Goal: Information Seeking & Learning: Compare options

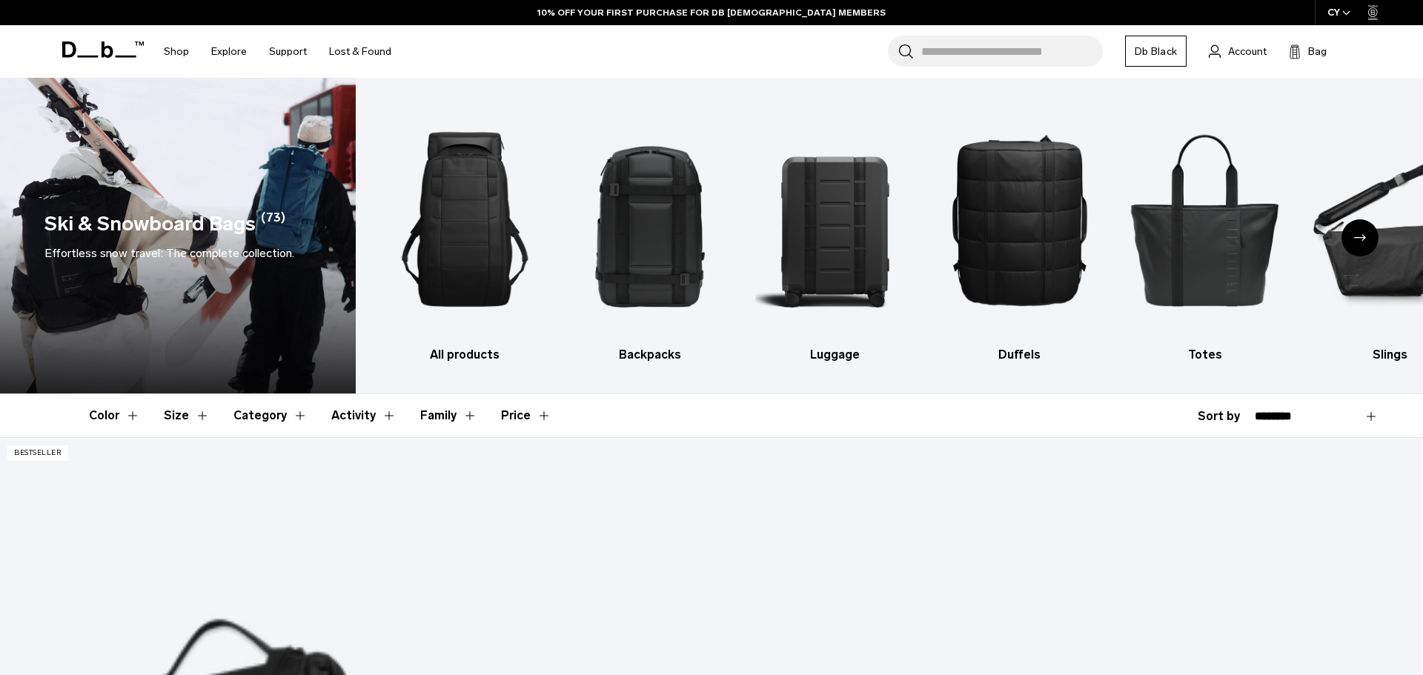
click at [960, 53] on body "Skip to content BUY NOW, PAY LATER WITH [PERSON_NAME] 10% OFF YOUR FIRST PURCHA…" at bounding box center [711, 337] width 1423 height 675
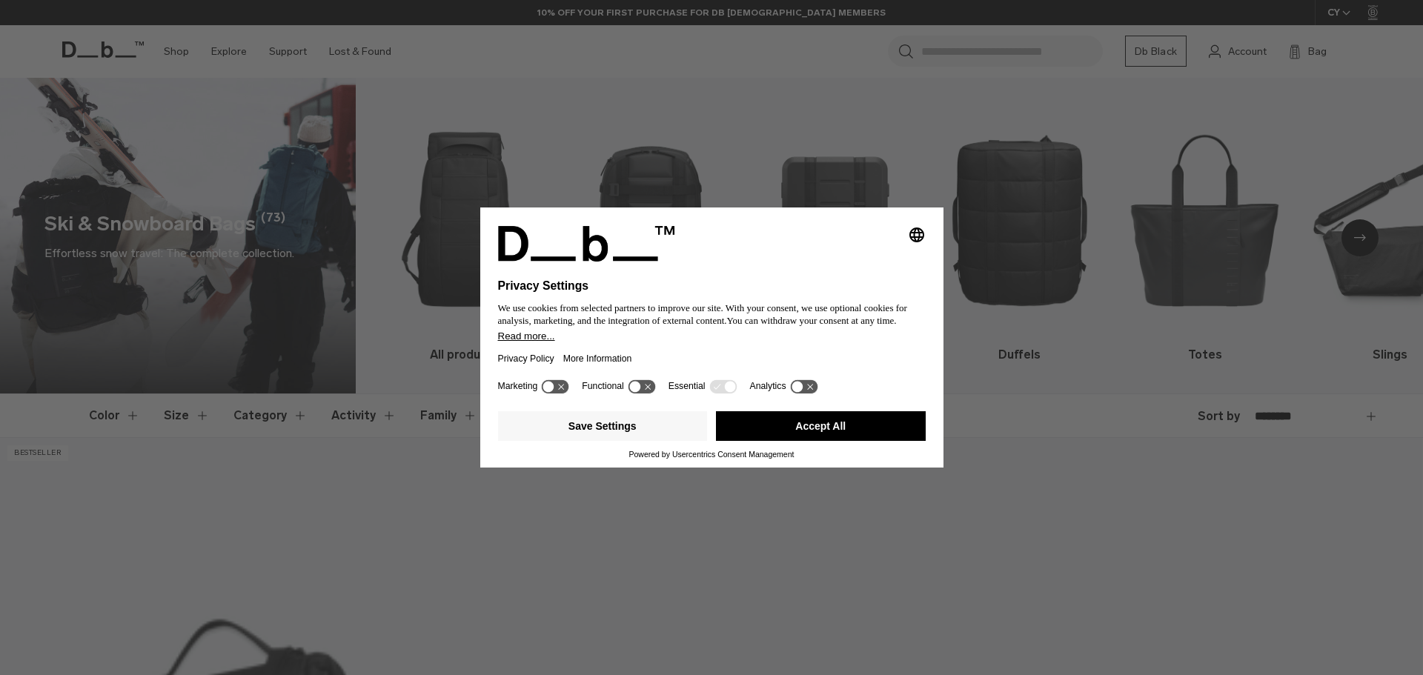
click at [838, 439] on button "Accept All" at bounding box center [821, 426] width 210 height 30
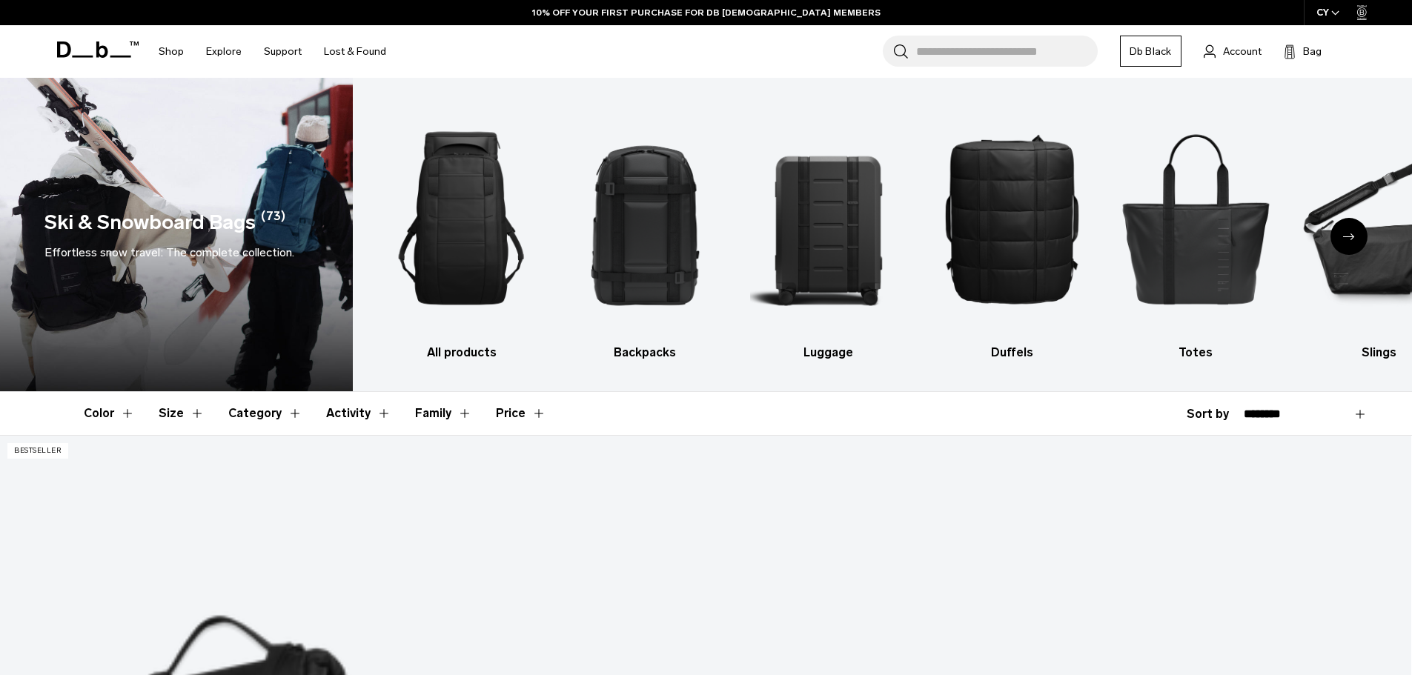
click at [977, 45] on input "Search for Bags, Luggage..." at bounding box center [1007, 51] width 182 height 31
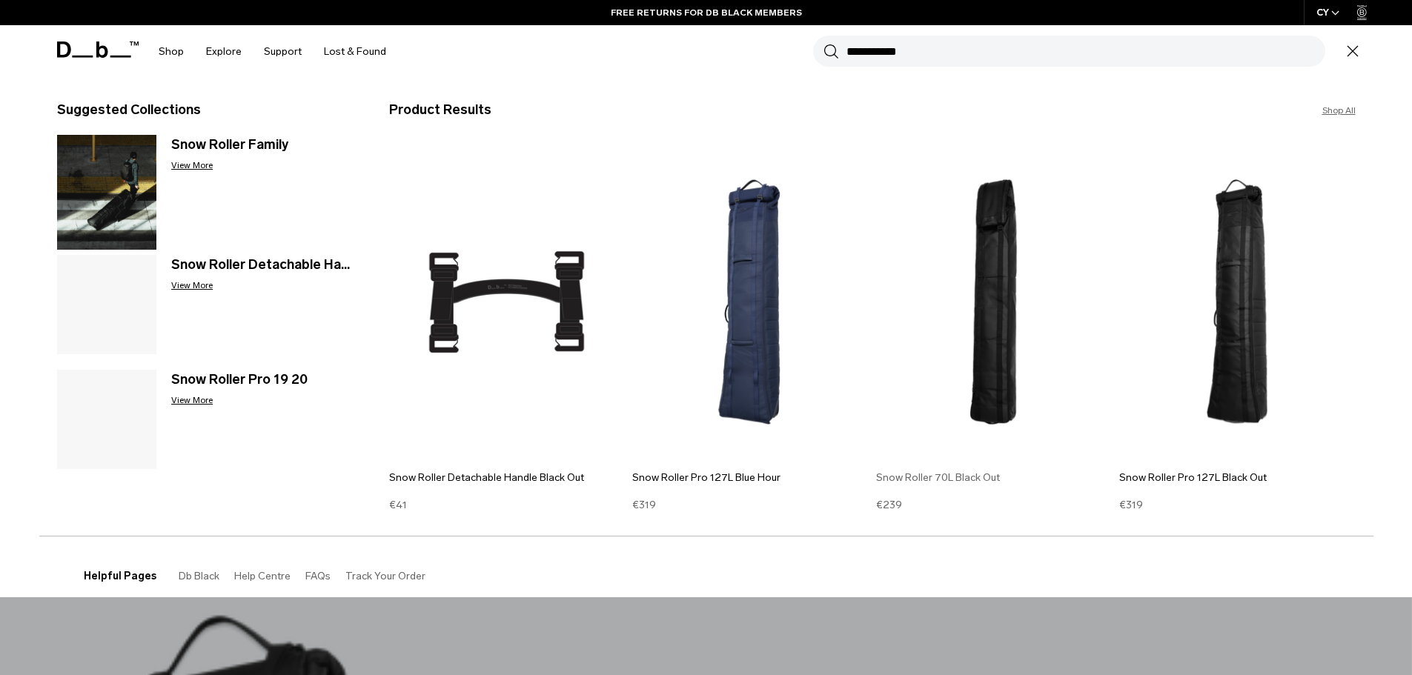
type input "**********"
click at [948, 390] on img at bounding box center [994, 302] width 236 height 318
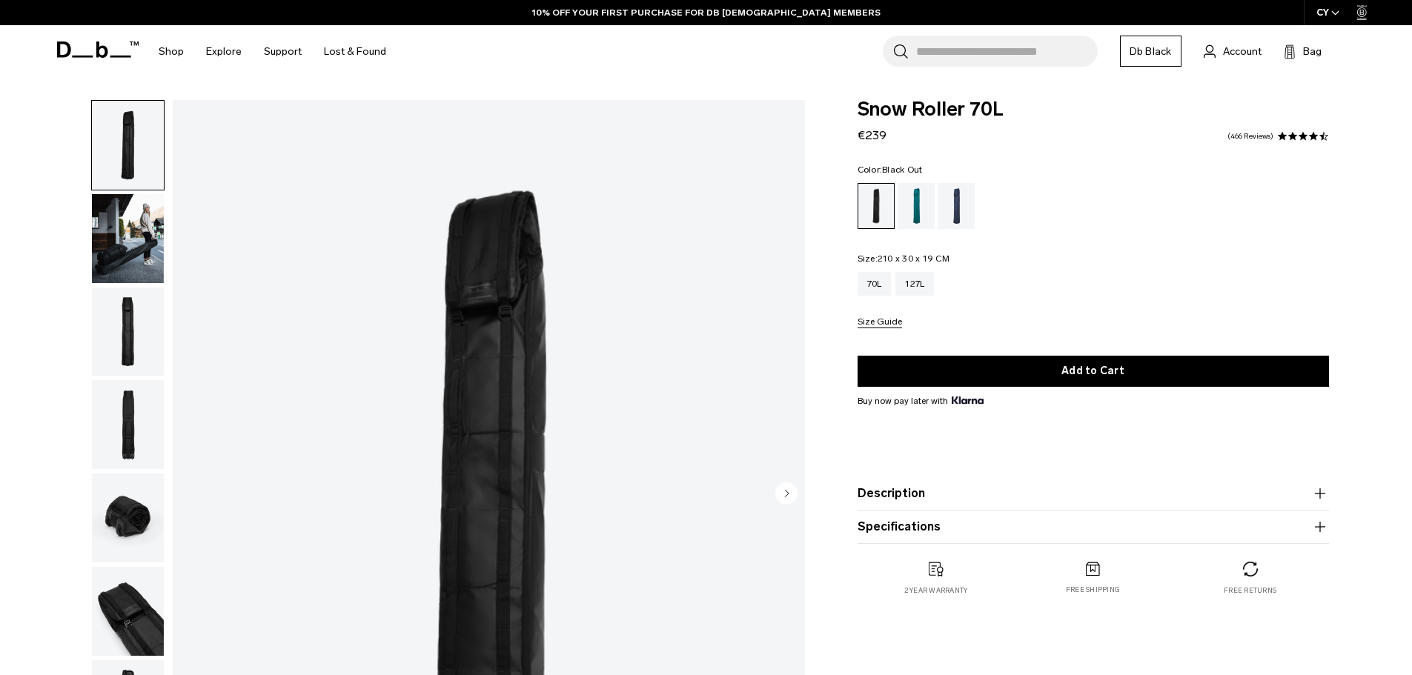
click at [489, 400] on img "1 / 8" at bounding box center [489, 494] width 632 height 789
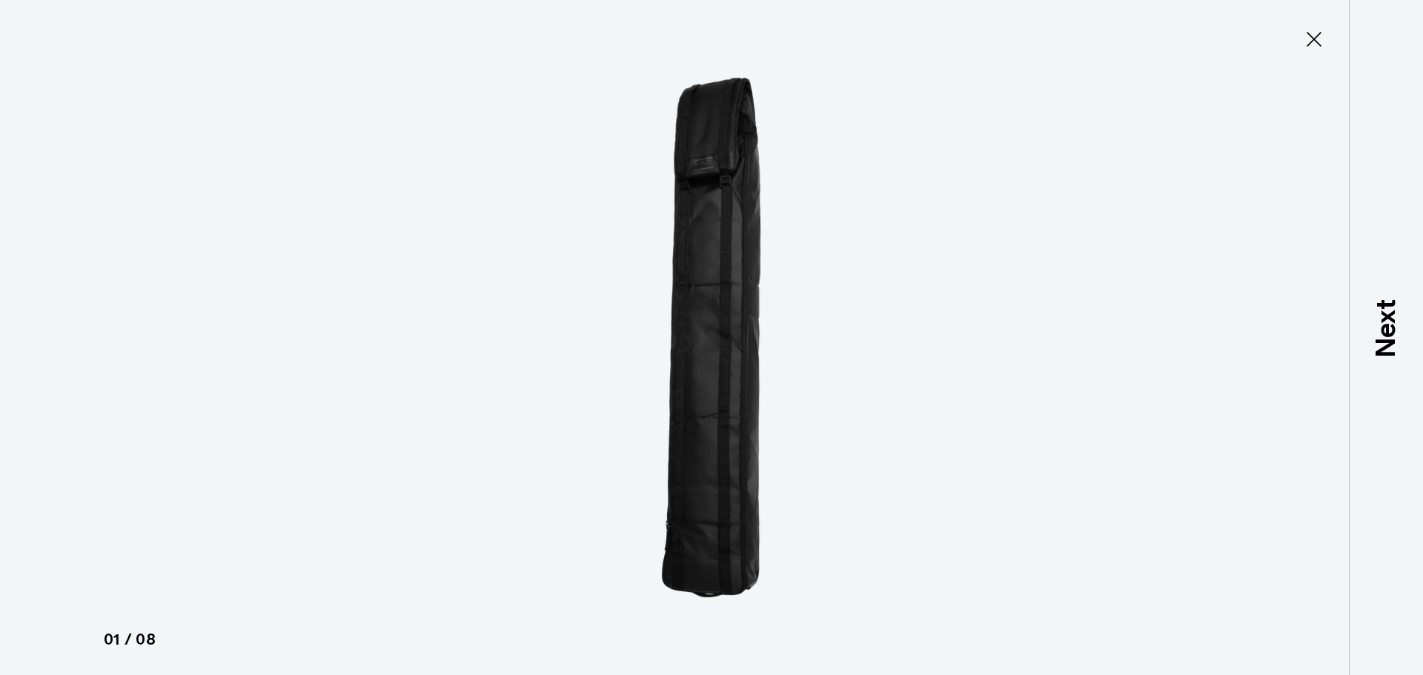
click at [1197, 505] on div at bounding box center [711, 337] width 1423 height 675
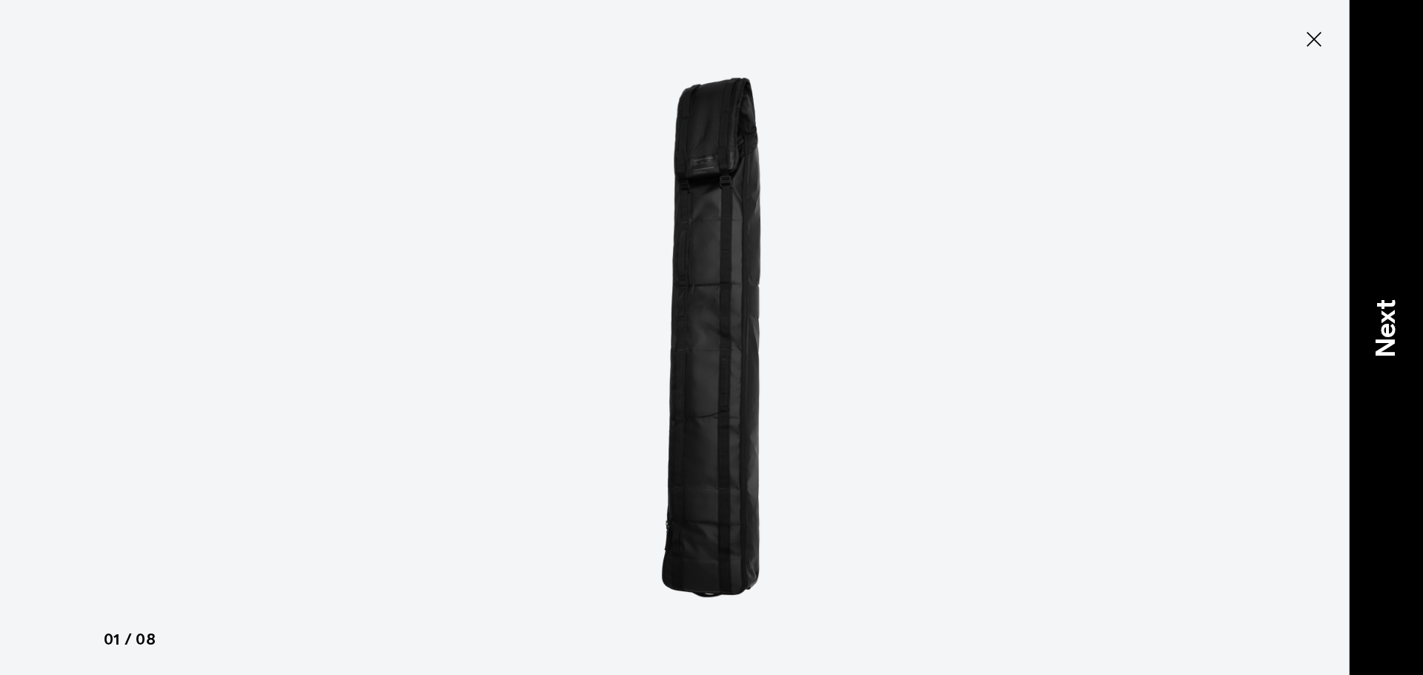
click at [1386, 301] on p "Next" at bounding box center [1386, 328] width 40 height 59
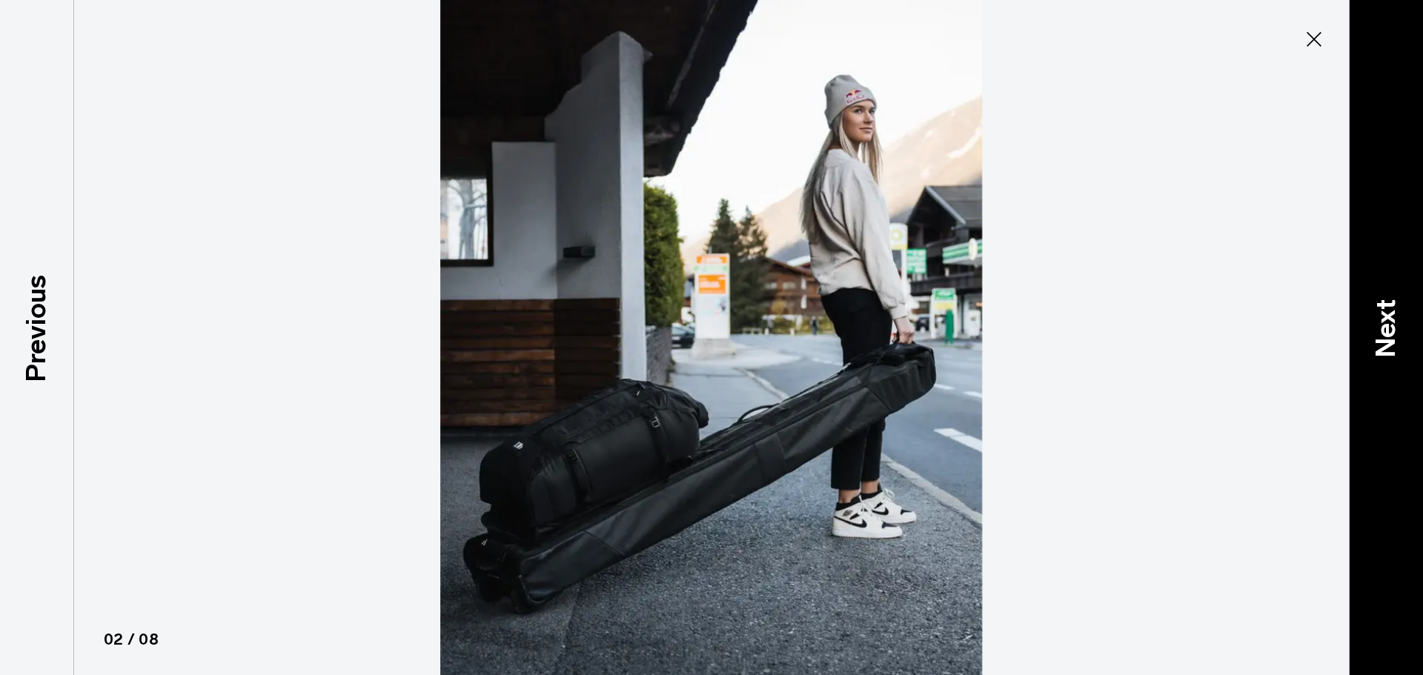
click at [1394, 317] on p "Next" at bounding box center [1386, 328] width 40 height 59
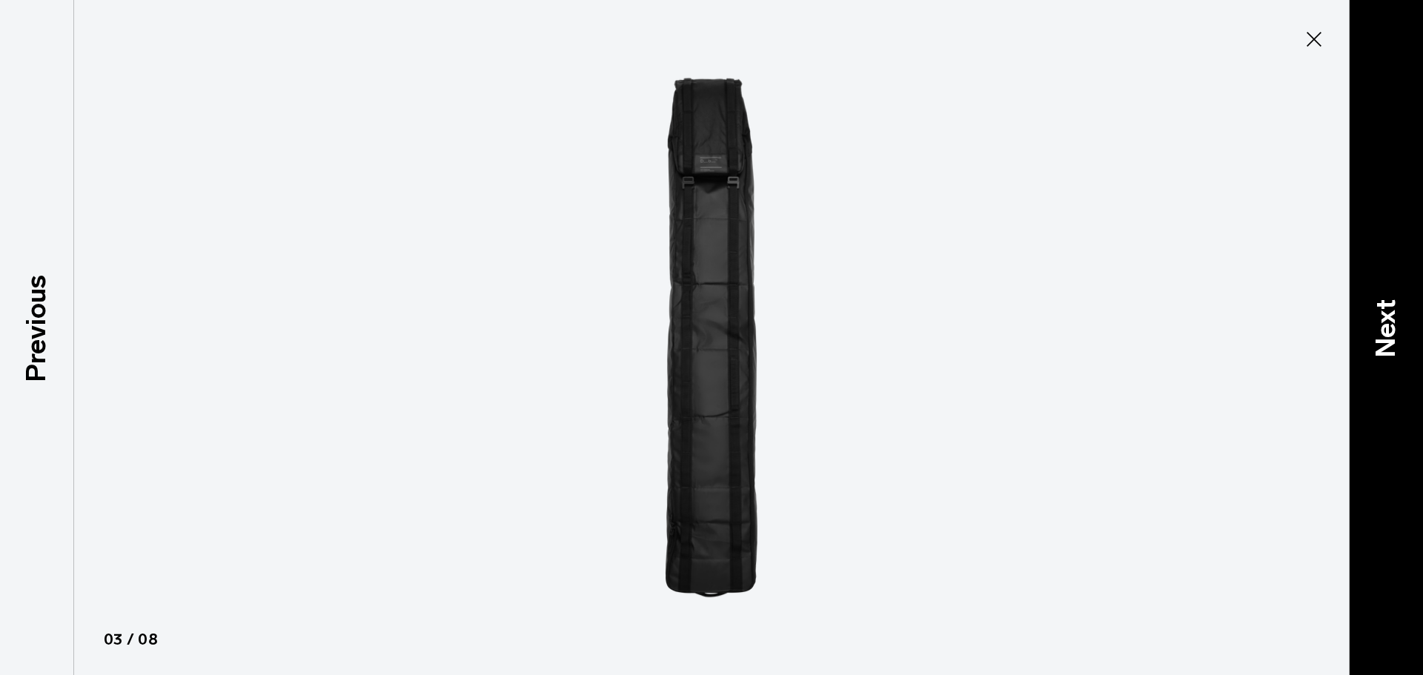
click at [1406, 329] on div "Next" at bounding box center [1386, 337] width 74 height 675
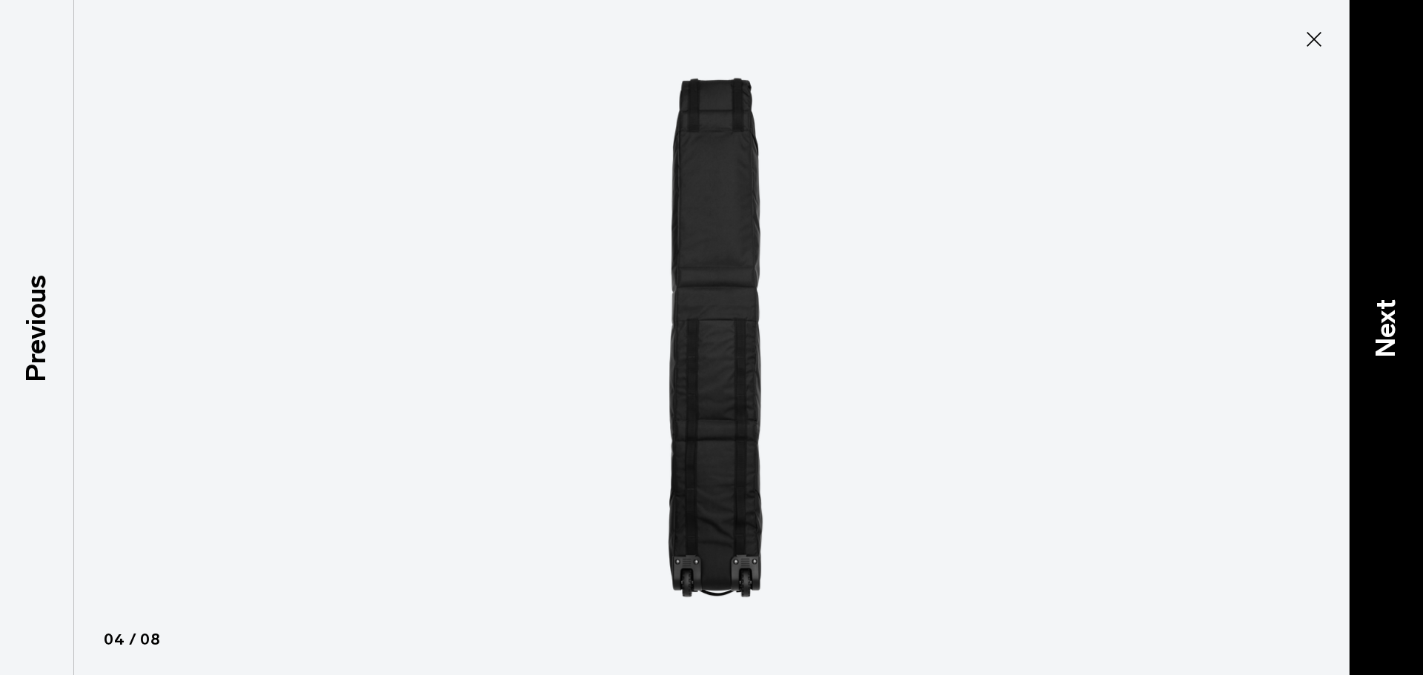
click at [1398, 339] on p "Next" at bounding box center [1386, 328] width 40 height 59
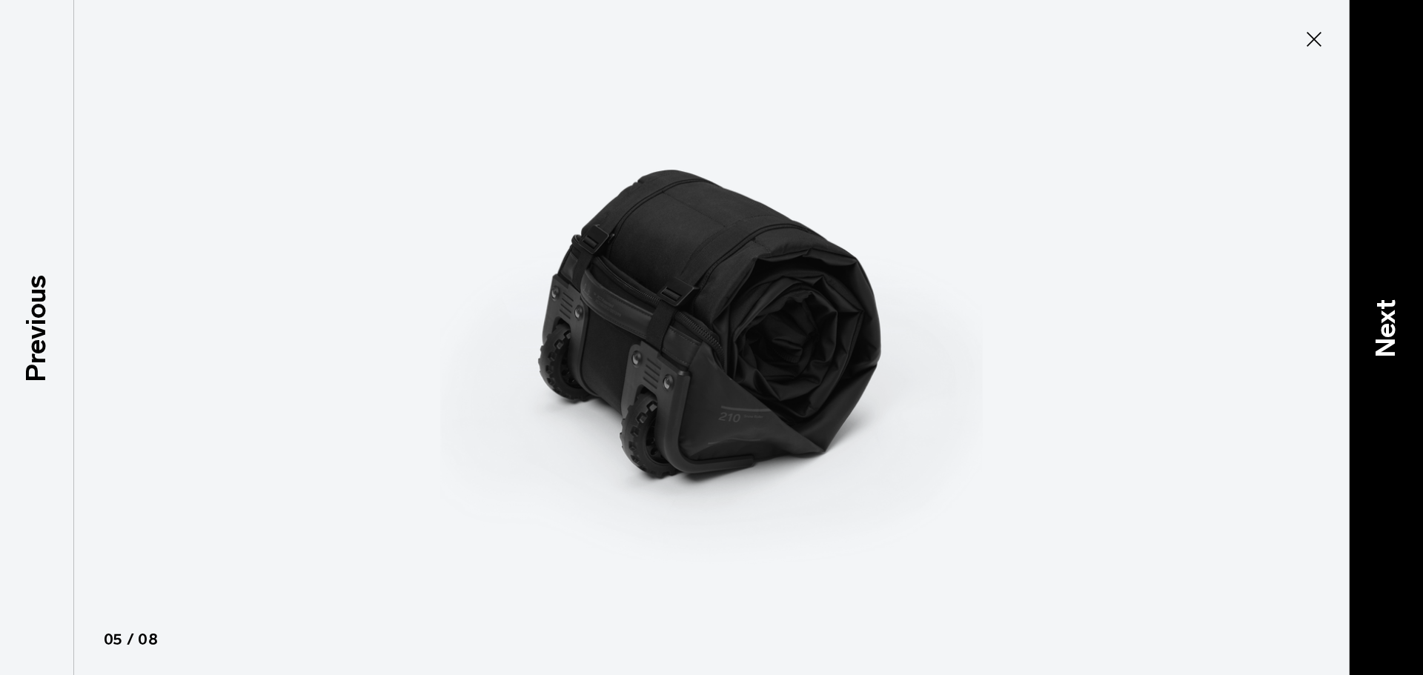
click at [1397, 319] on p "Next" at bounding box center [1386, 328] width 40 height 59
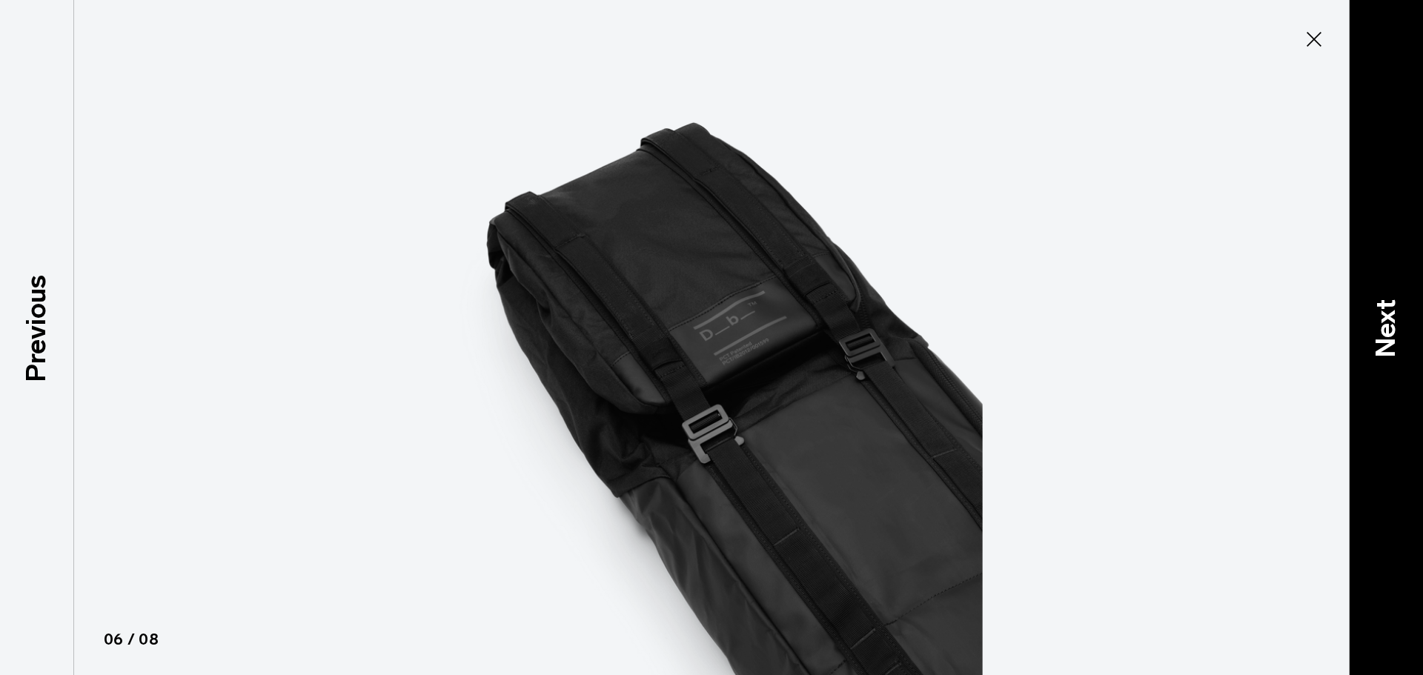
click at [1377, 339] on p "Next" at bounding box center [1386, 328] width 40 height 59
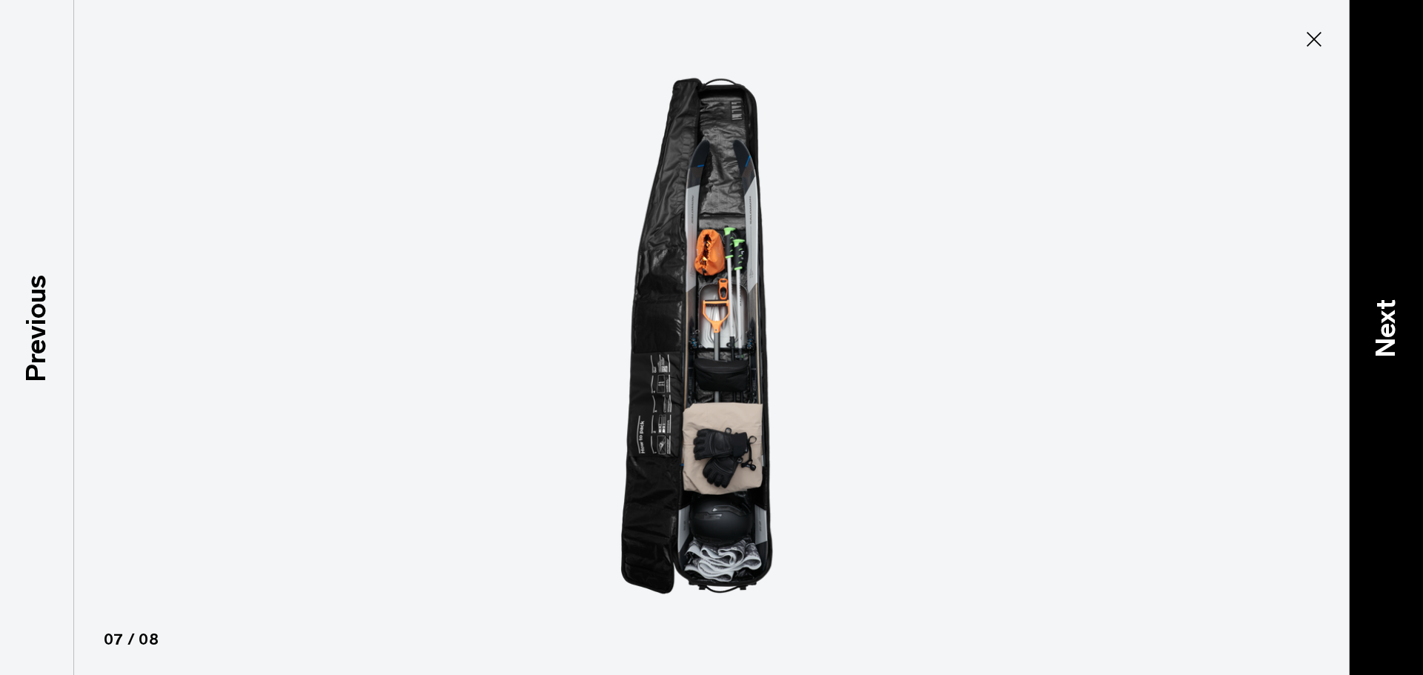
click at [1377, 325] on p "Next" at bounding box center [1386, 328] width 40 height 59
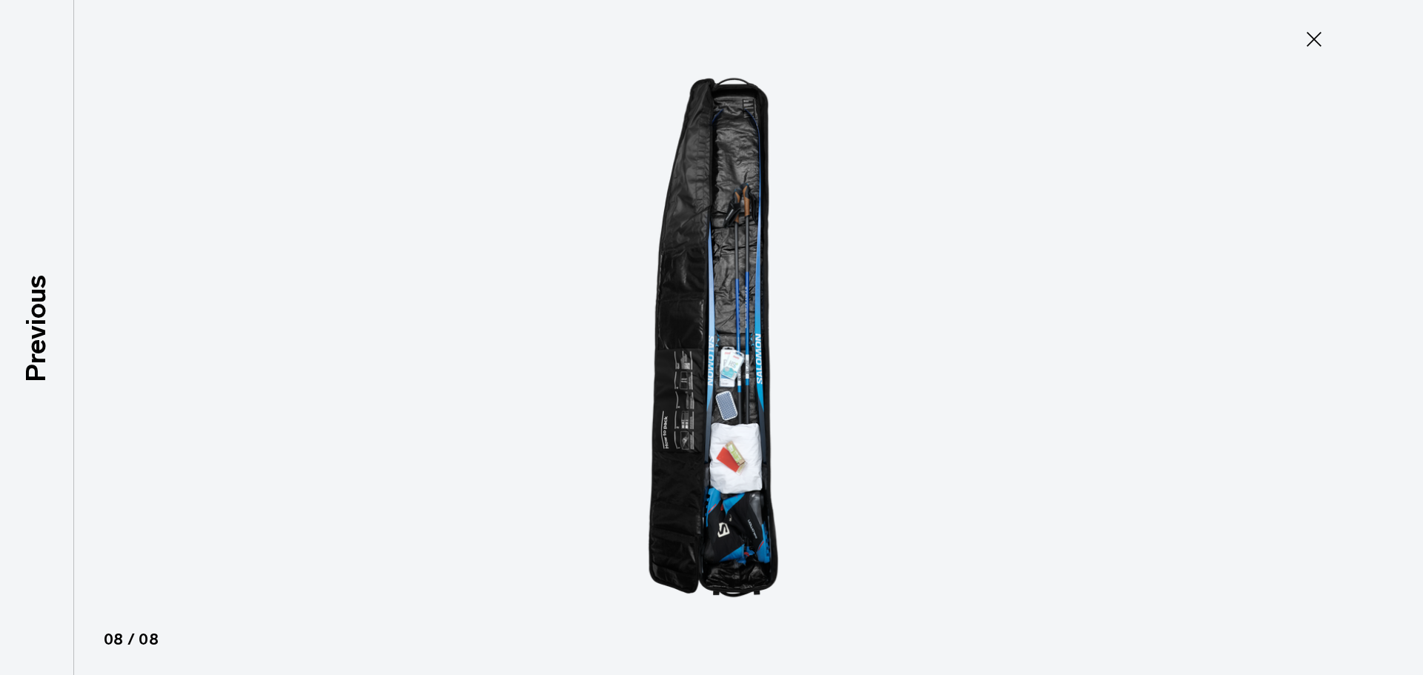
click at [1309, 39] on icon at bounding box center [1314, 39] width 24 height 24
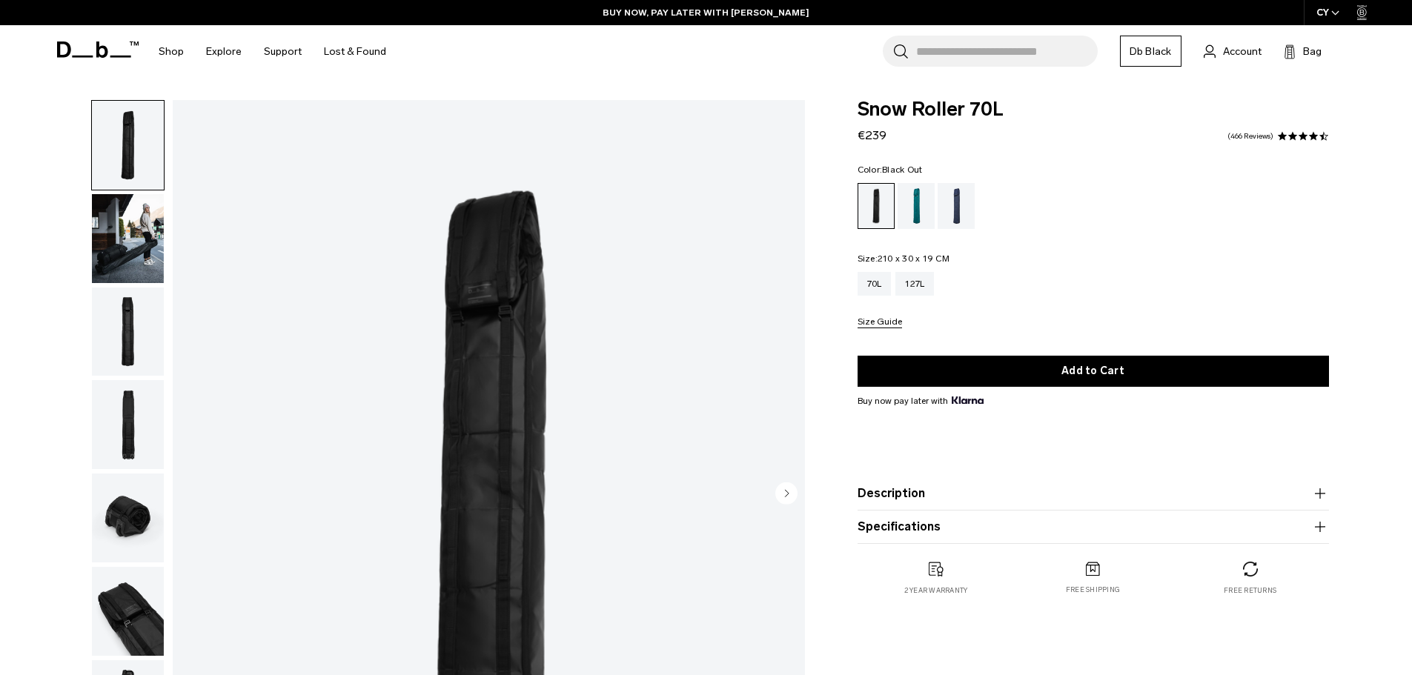
click at [111, 221] on img "button" at bounding box center [128, 238] width 72 height 89
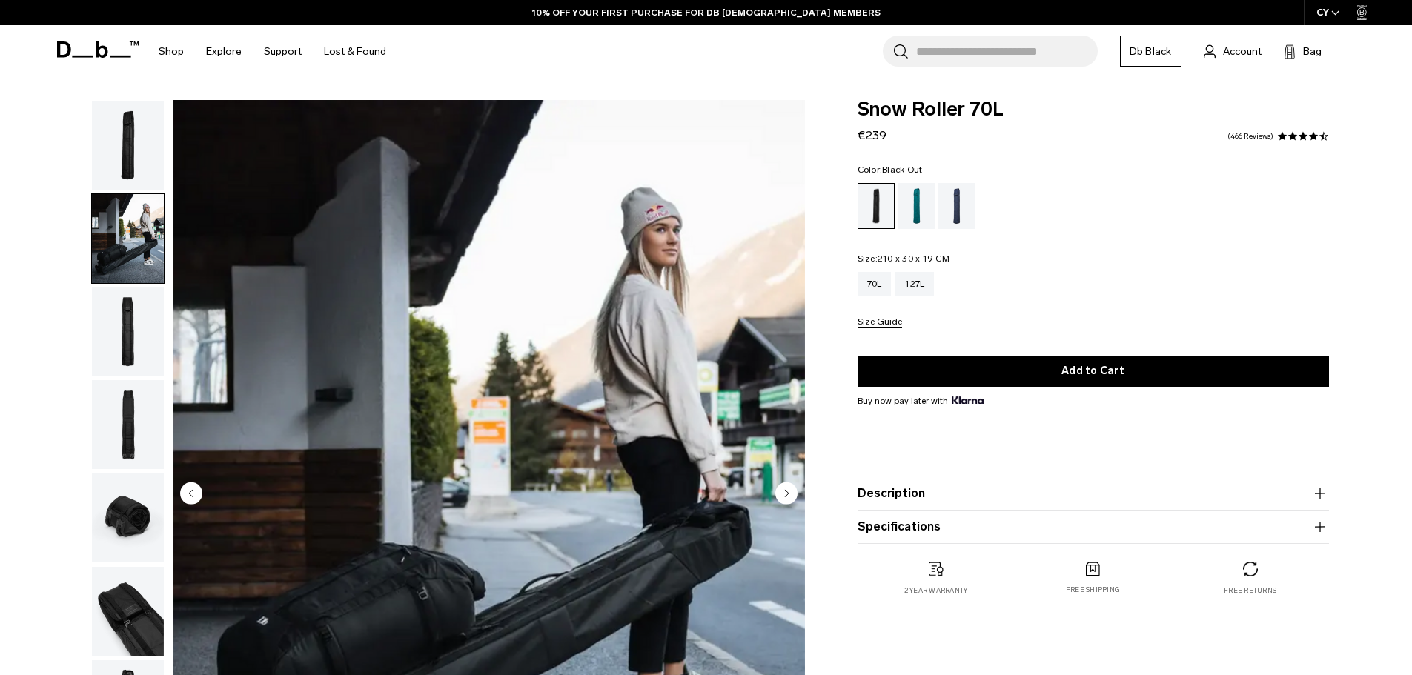
click at [965, 55] on input "Search for Bags, Luggage..." at bounding box center [1007, 51] width 182 height 31
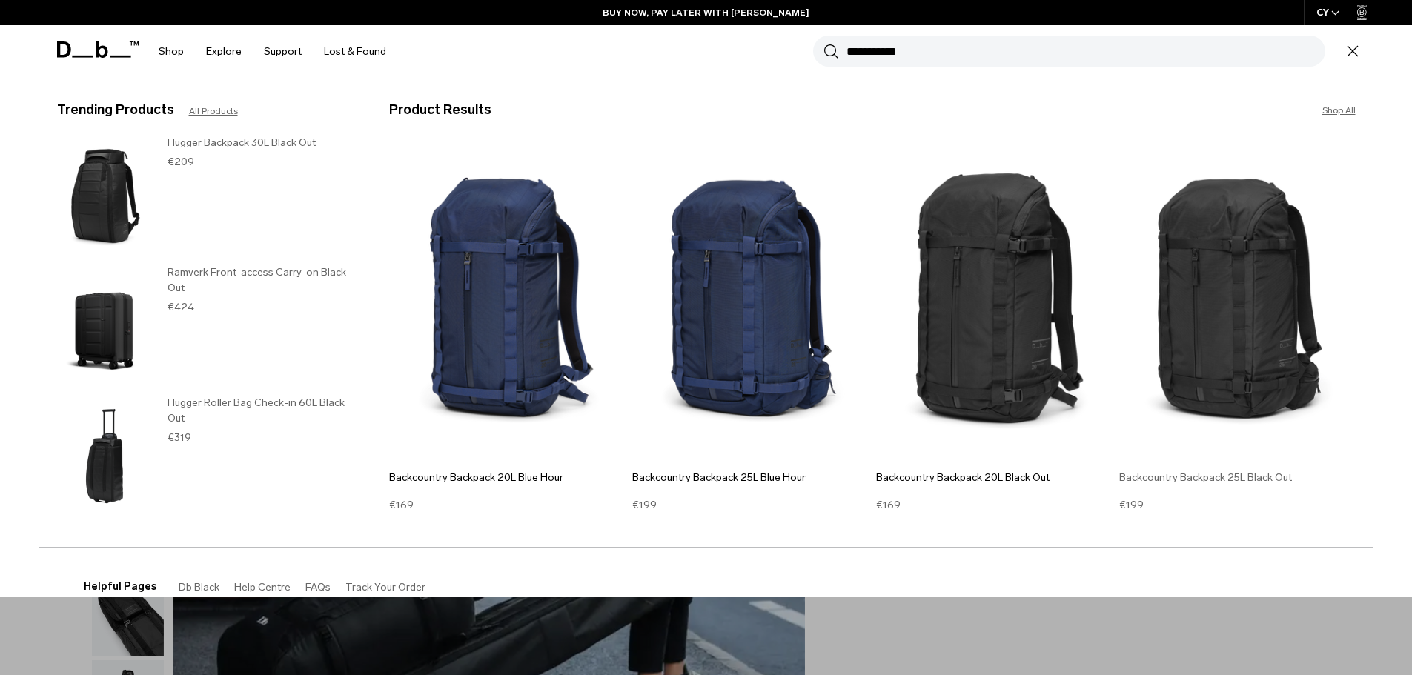
type input "**********"
click at [1225, 402] on img at bounding box center [1237, 302] width 236 height 318
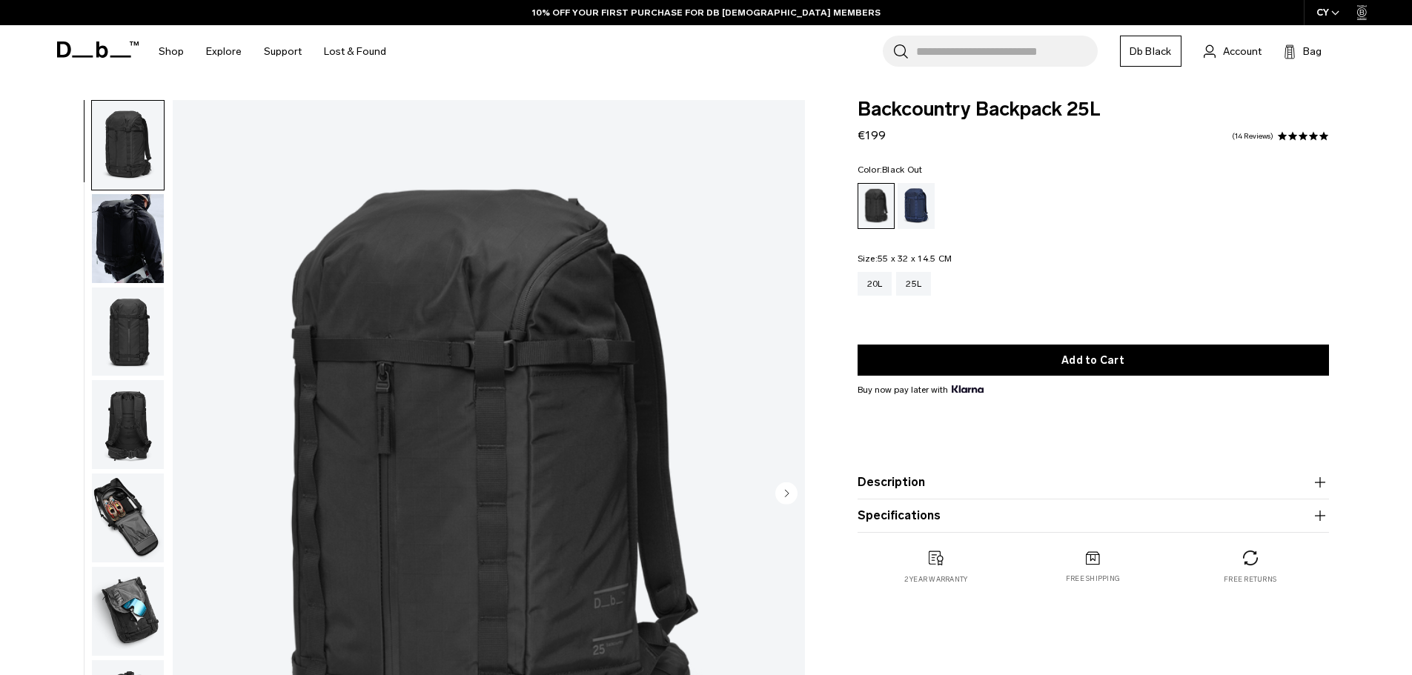
click at [430, 386] on img "1 / 12" at bounding box center [489, 494] width 632 height 789
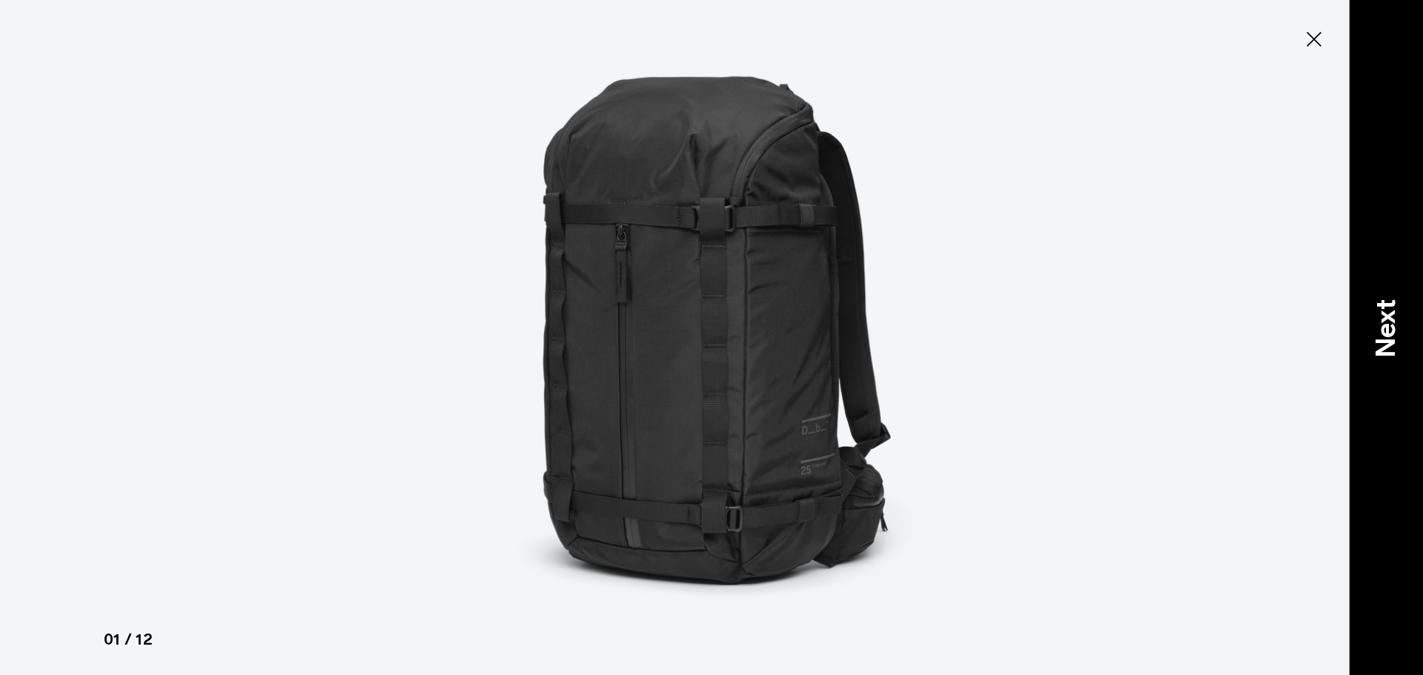
click at [1403, 330] on p "Next" at bounding box center [1386, 328] width 40 height 59
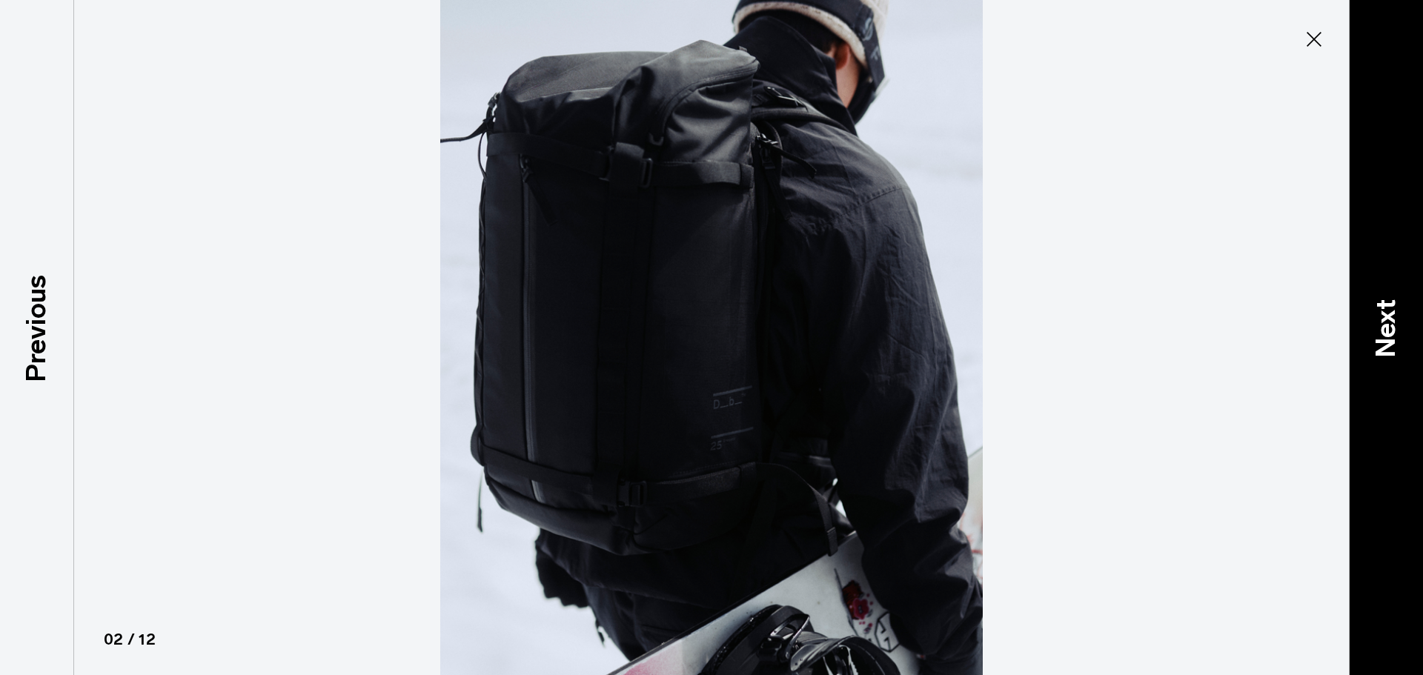
click at [1387, 328] on p "Next" at bounding box center [1386, 328] width 40 height 59
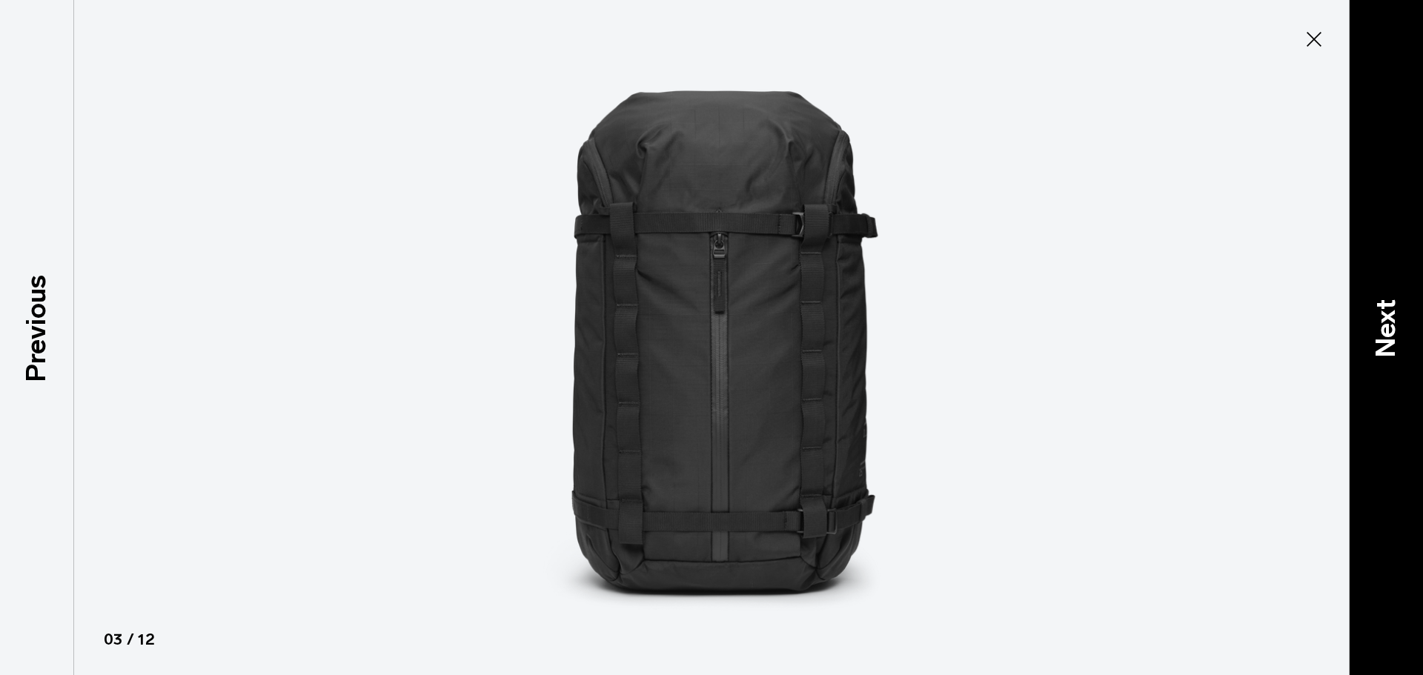
click at [1396, 328] on p "Next" at bounding box center [1386, 328] width 40 height 59
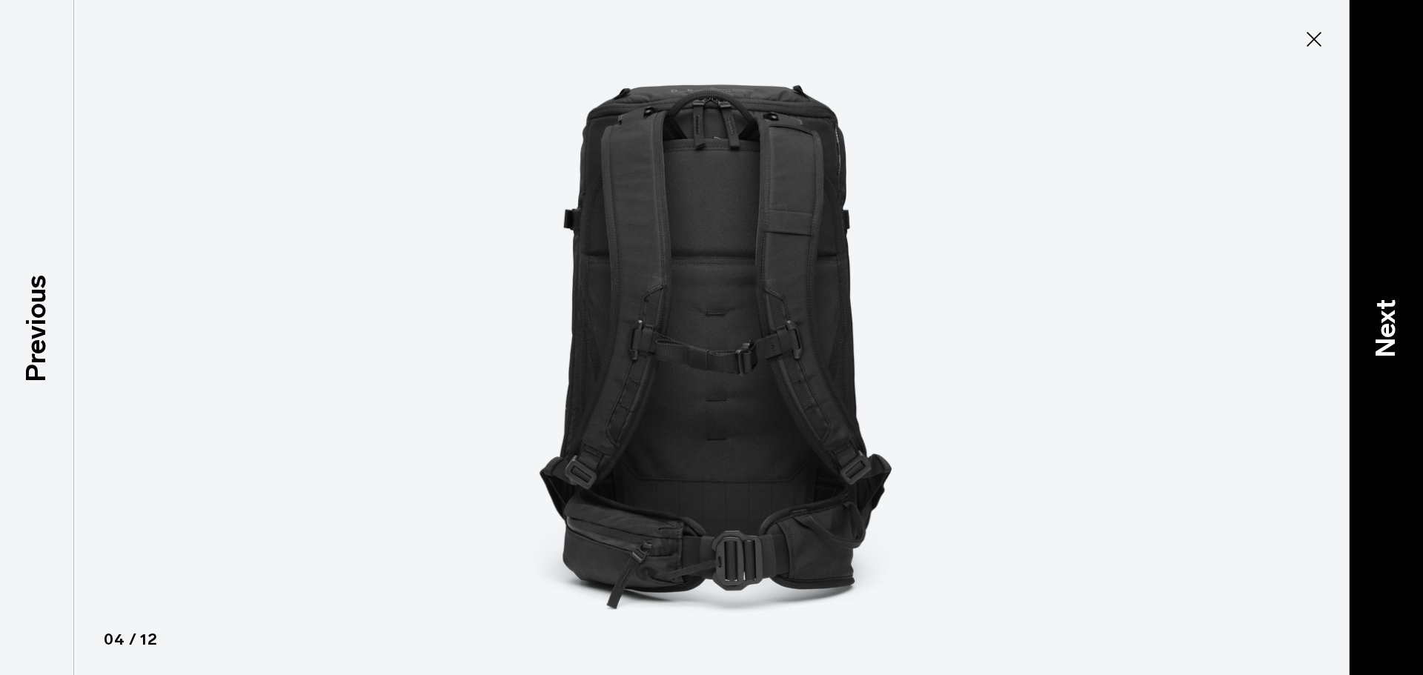
click at [1386, 333] on p "Next" at bounding box center [1386, 328] width 40 height 59
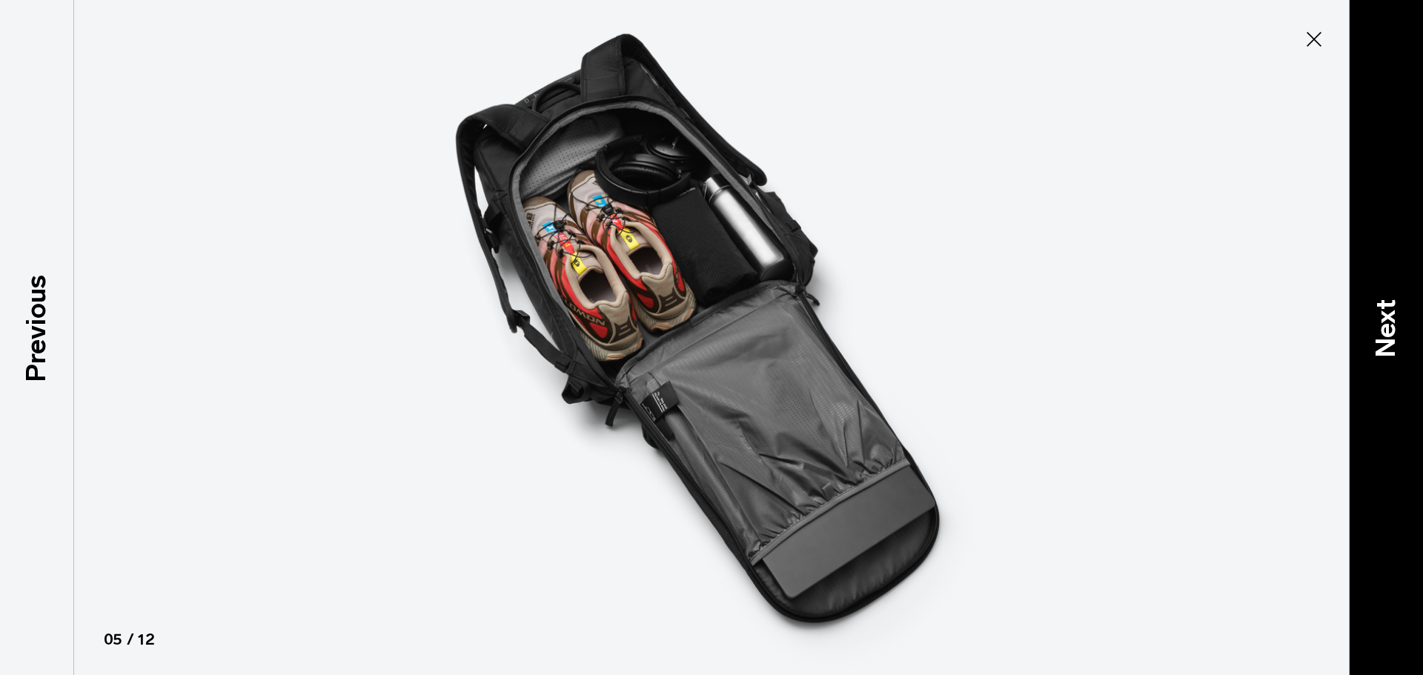
click at [1403, 329] on p "Next" at bounding box center [1386, 328] width 40 height 59
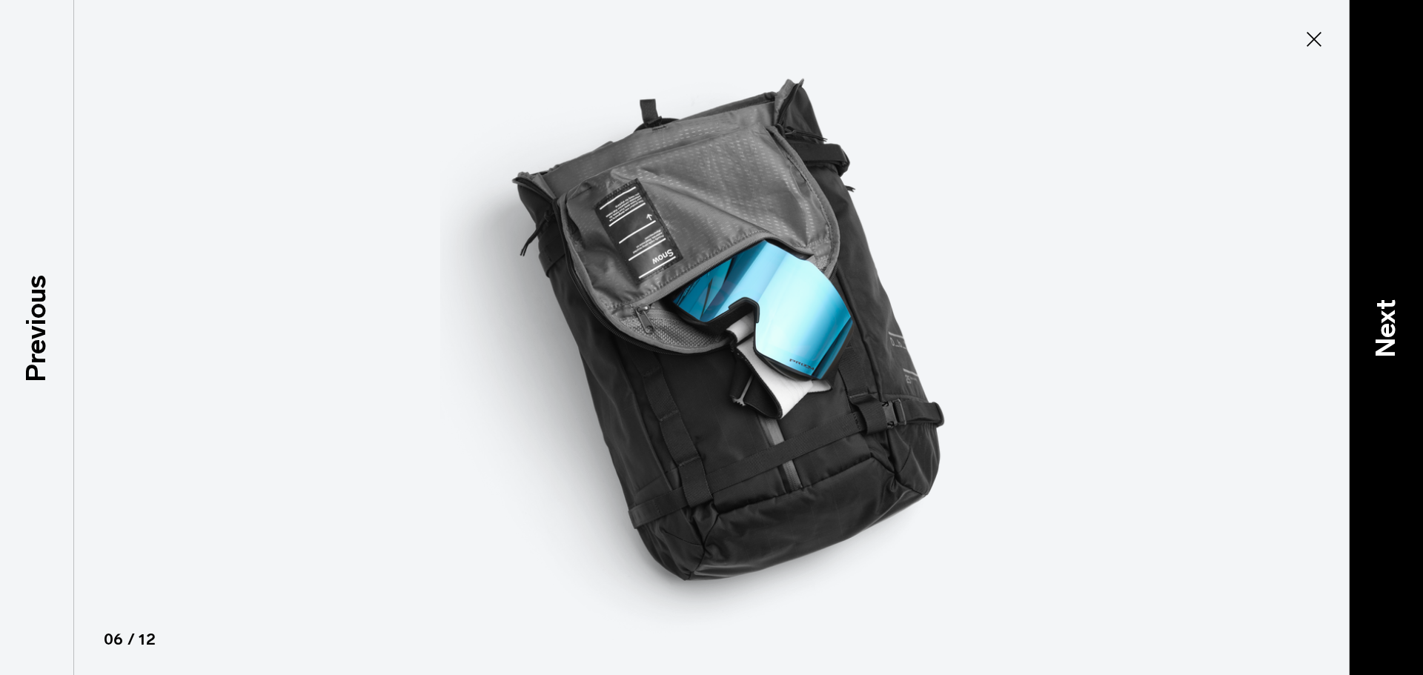
click at [1375, 319] on p "Next" at bounding box center [1386, 328] width 40 height 59
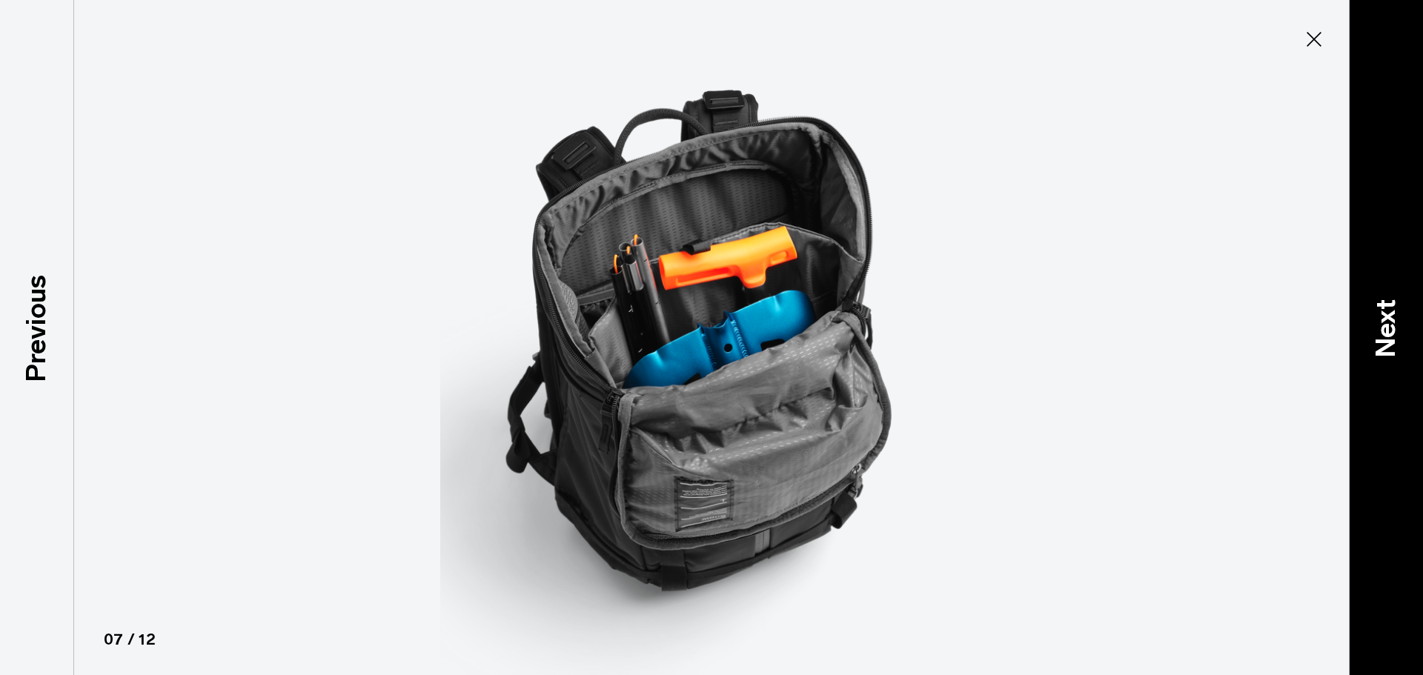
click at [1383, 333] on p "Next" at bounding box center [1386, 328] width 40 height 59
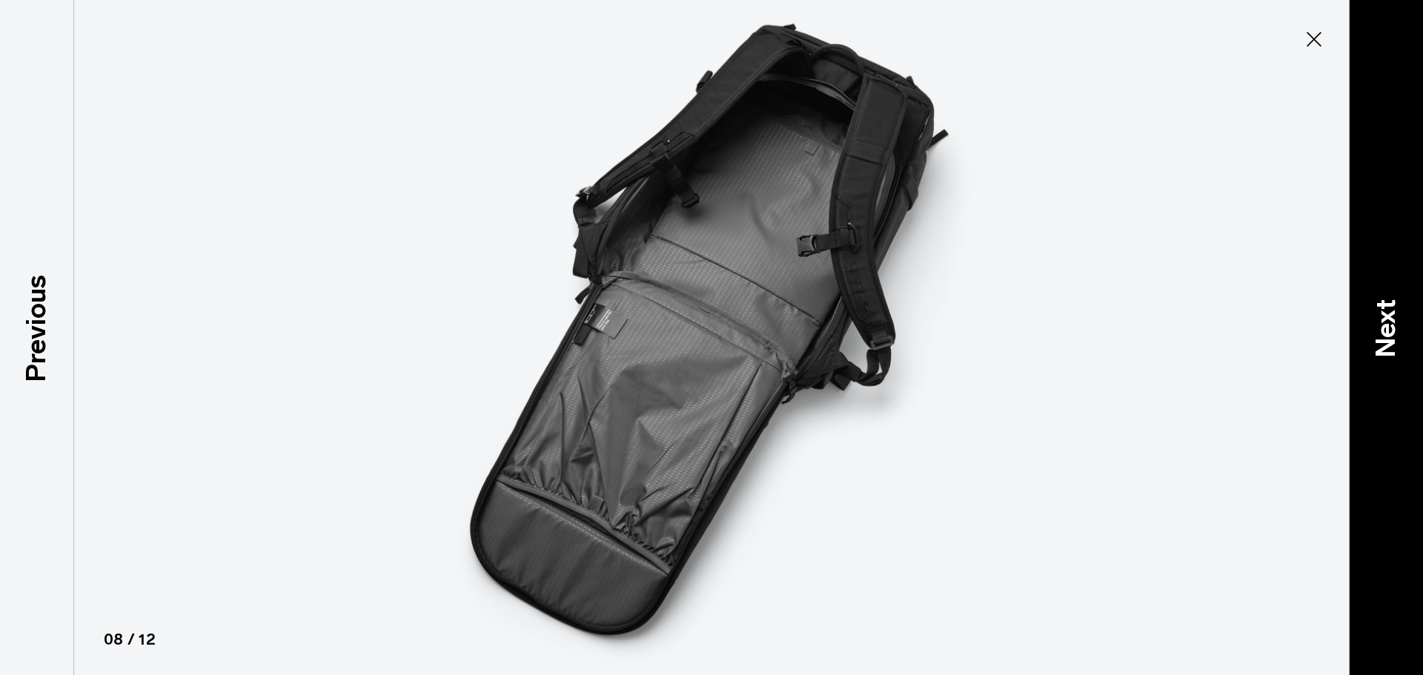
click at [1375, 319] on p "Next" at bounding box center [1386, 328] width 40 height 59
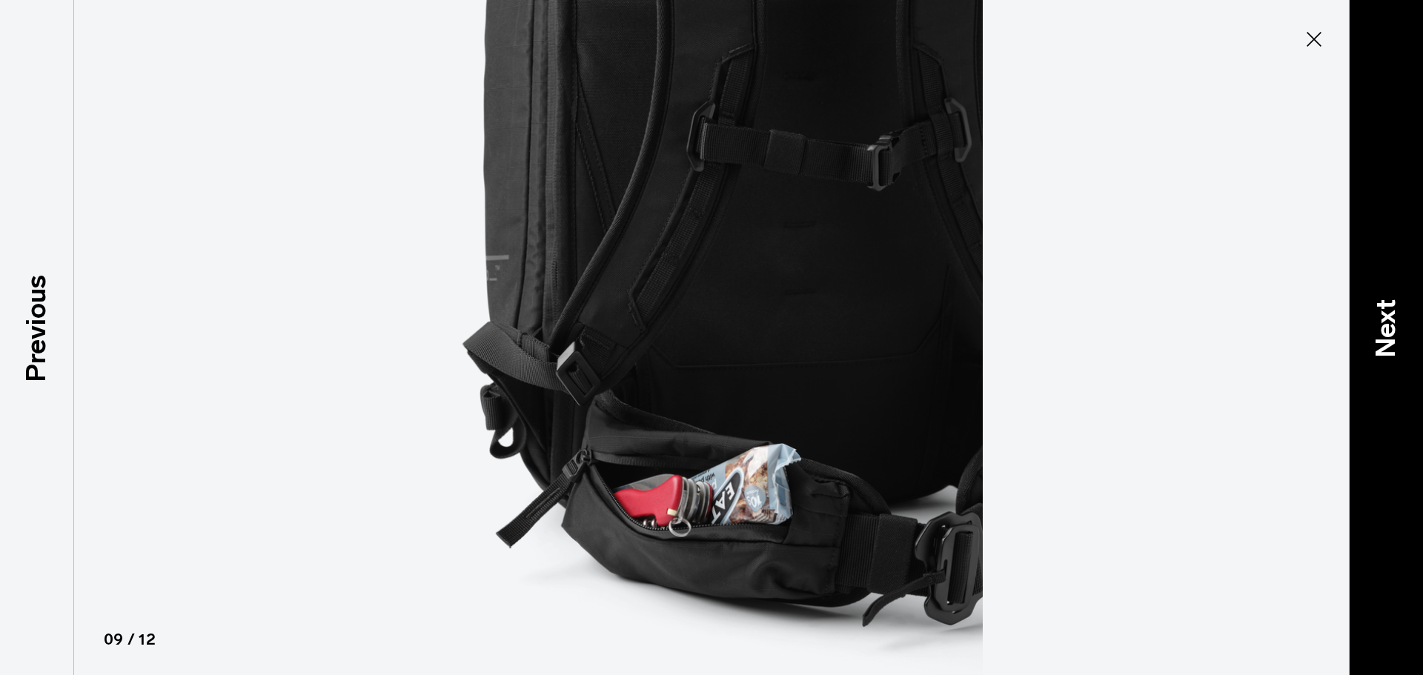
click at [1377, 319] on p "Next" at bounding box center [1386, 328] width 40 height 59
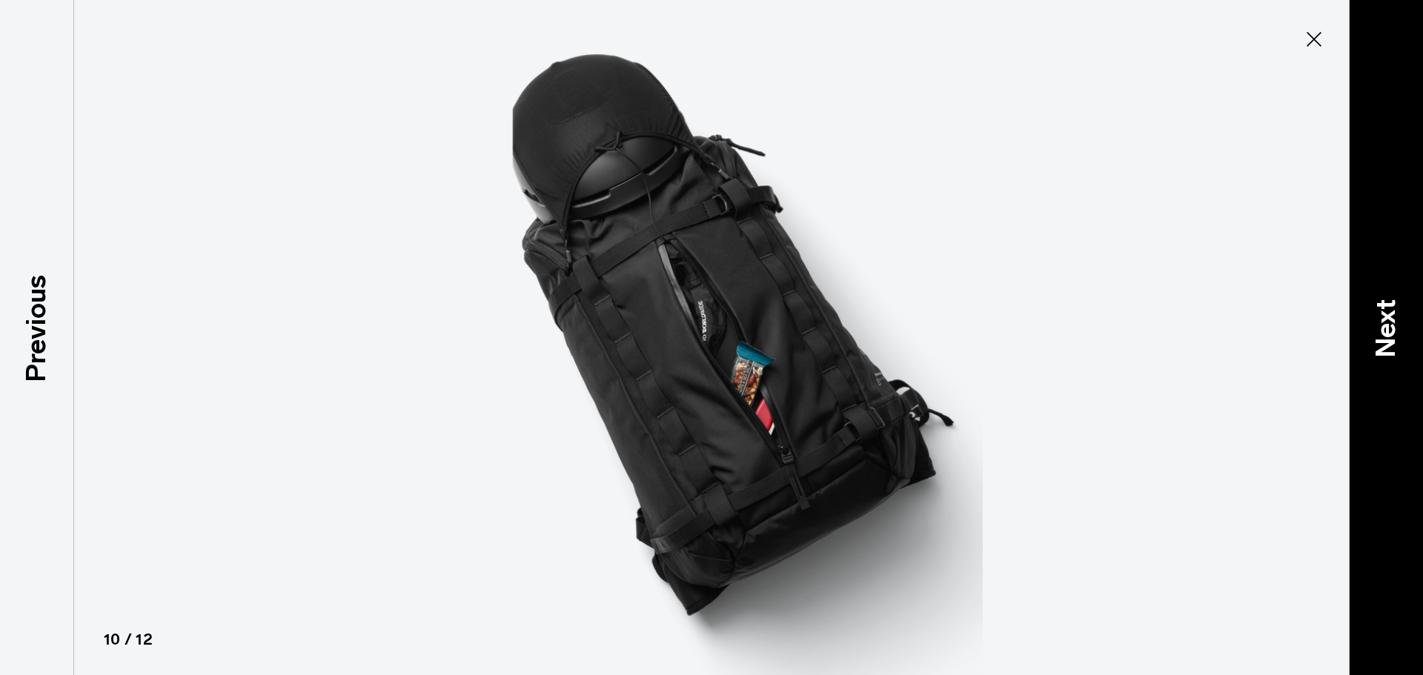
click at [1377, 319] on p "Next" at bounding box center [1386, 328] width 40 height 59
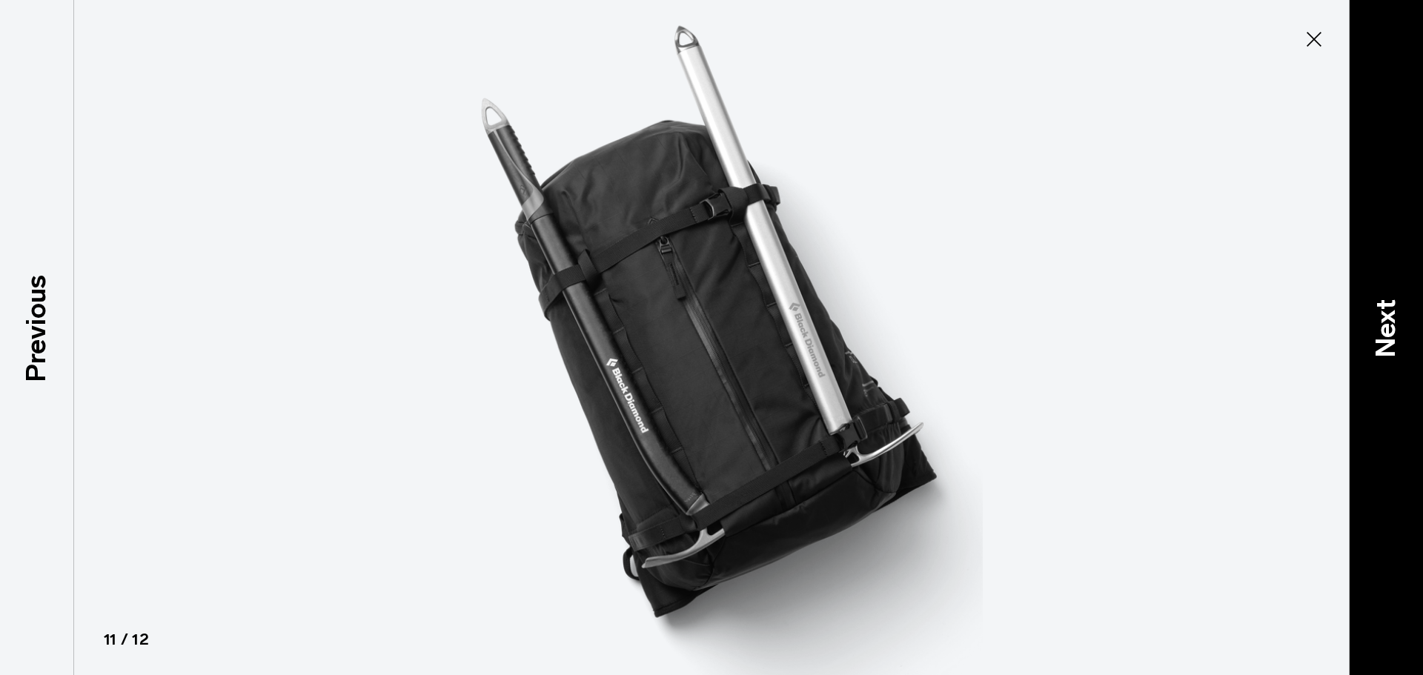
click at [1377, 319] on p "Next" at bounding box center [1386, 328] width 40 height 59
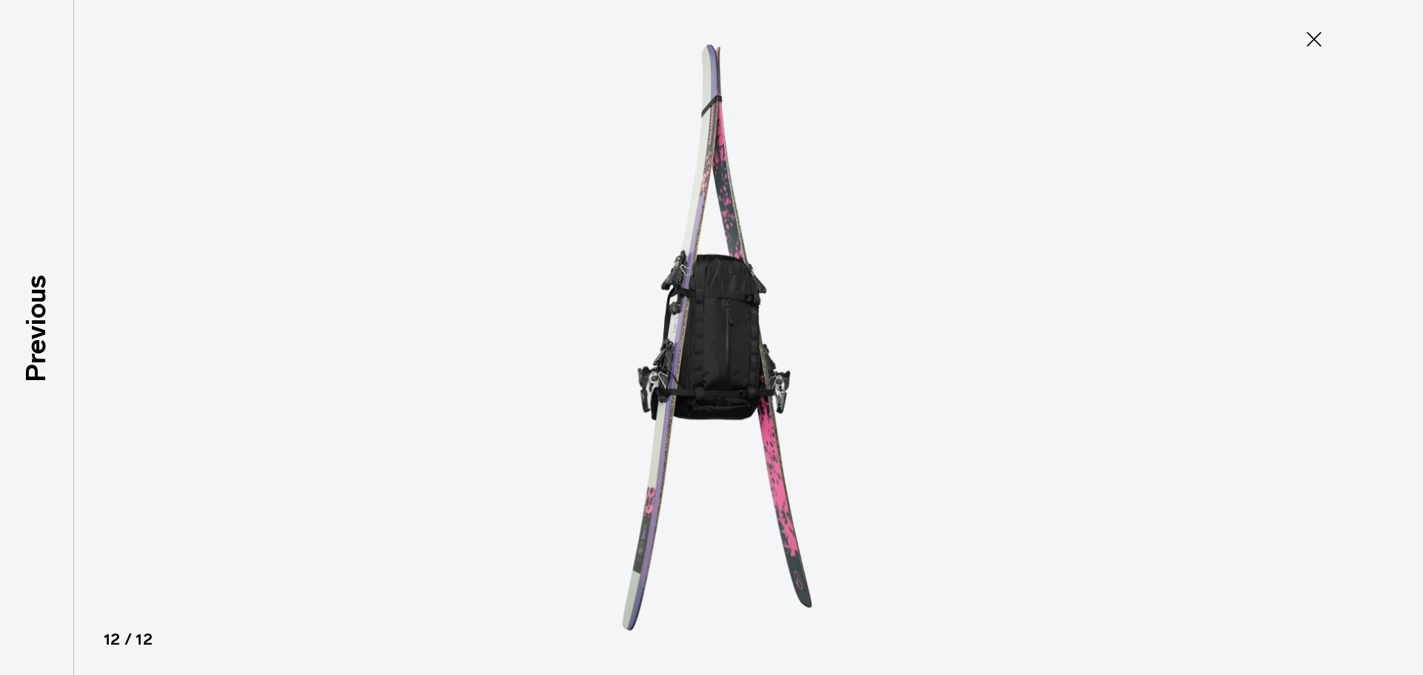
click at [717, 359] on img at bounding box center [711, 337] width 667 height 675
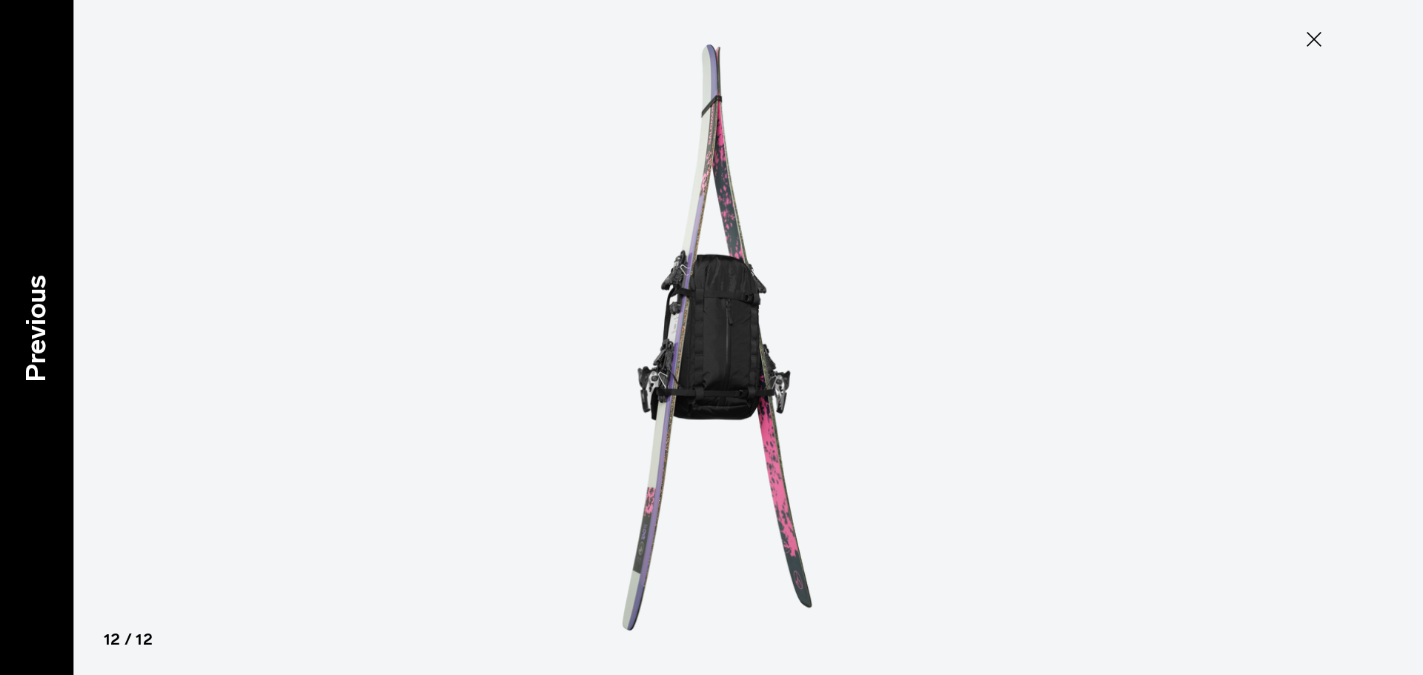
click at [53, 345] on p "Previous" at bounding box center [36, 328] width 40 height 107
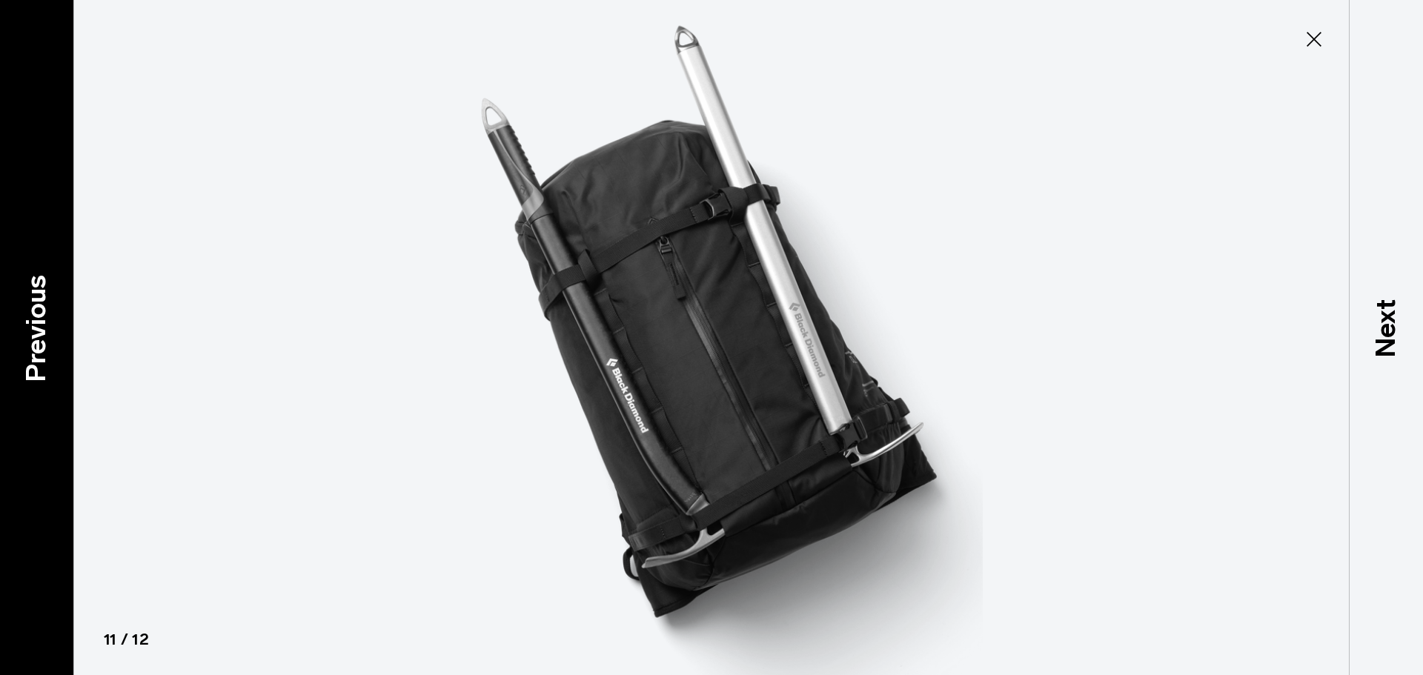
click at [39, 318] on p "Previous" at bounding box center [36, 328] width 40 height 107
